Goal: Transaction & Acquisition: Purchase product/service

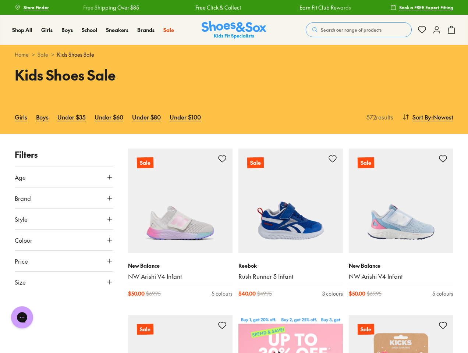
click at [234, 7] on div "Free Shipping Over $85 Free Click & Collect Earn Fit Club Rewards Free Shipping…" at bounding box center [373, 8] width 636 height 8
click at [359, 30] on span "Search our range of products" at bounding box center [351, 30] width 61 height 7
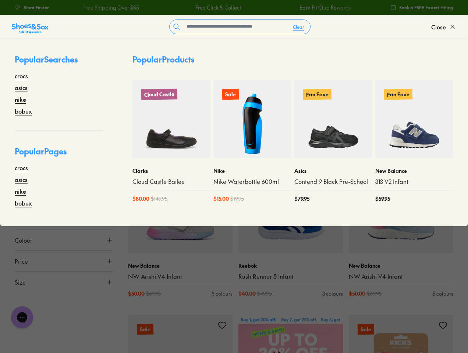
click at [299, 27] on button "Clear" at bounding box center [298, 26] width 23 height 13
click at [444, 27] on span "Close" at bounding box center [439, 26] width 15 height 9
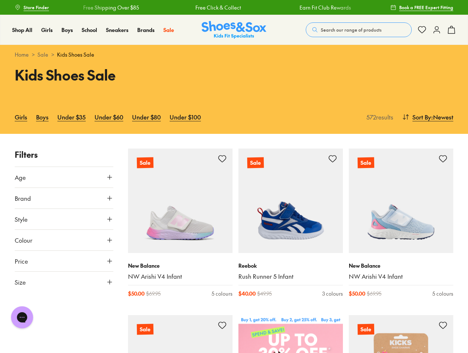
click at [452, 30] on icon at bounding box center [451, 29] width 9 height 9
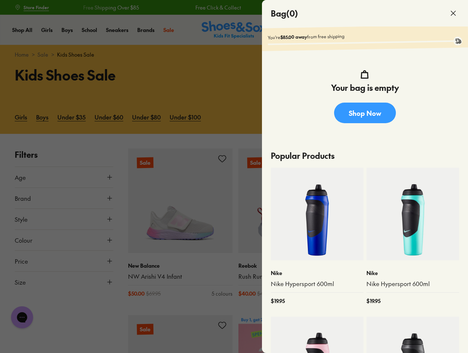
click at [427, 117] on div at bounding box center [234, 176] width 468 height 353
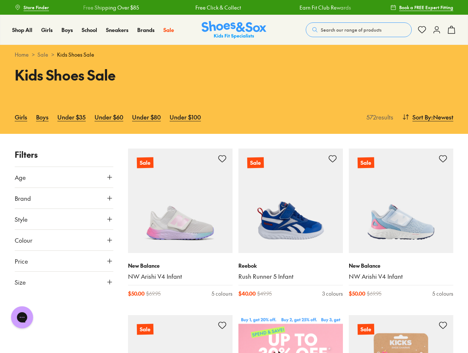
click at [64, 177] on button "Age" at bounding box center [64, 177] width 99 height 21
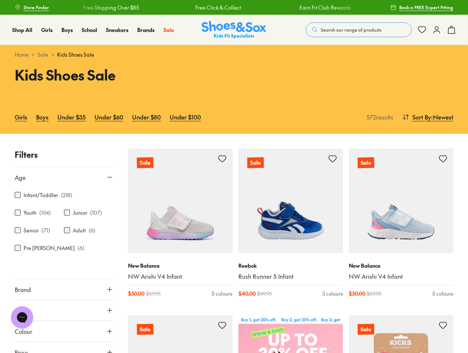
click at [64, 198] on p "( 218 )" at bounding box center [66, 195] width 11 height 8
click at [18, 340] on button "Colour" at bounding box center [64, 331] width 99 height 21
